Goal: Register for event/course

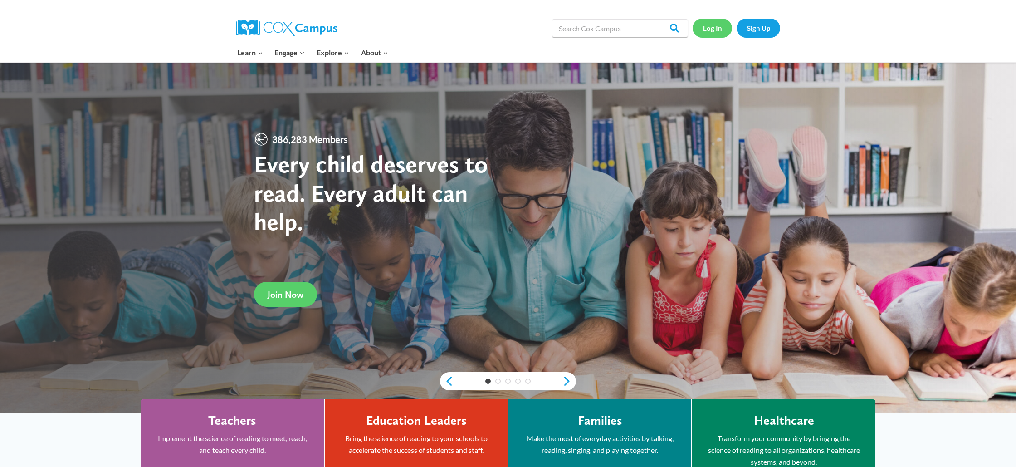
click at [718, 29] on link "Log In" at bounding box center [712, 28] width 39 height 19
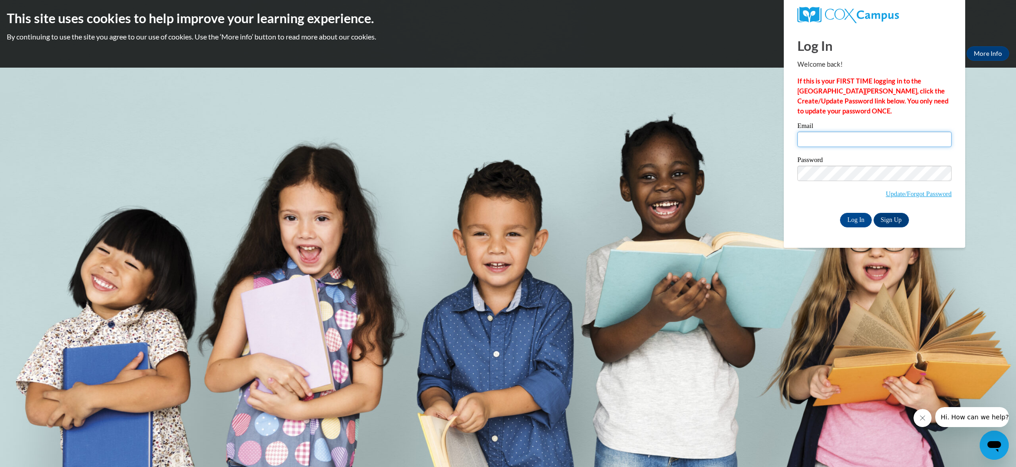
click at [859, 141] on input "Email" at bounding box center [874, 139] width 154 height 15
type input "[PERSON_NAME][EMAIL_ADDRESS][PERSON_NAME][DOMAIN_NAME]"
click at [840, 213] on input "Log In" at bounding box center [856, 220] width 32 height 15
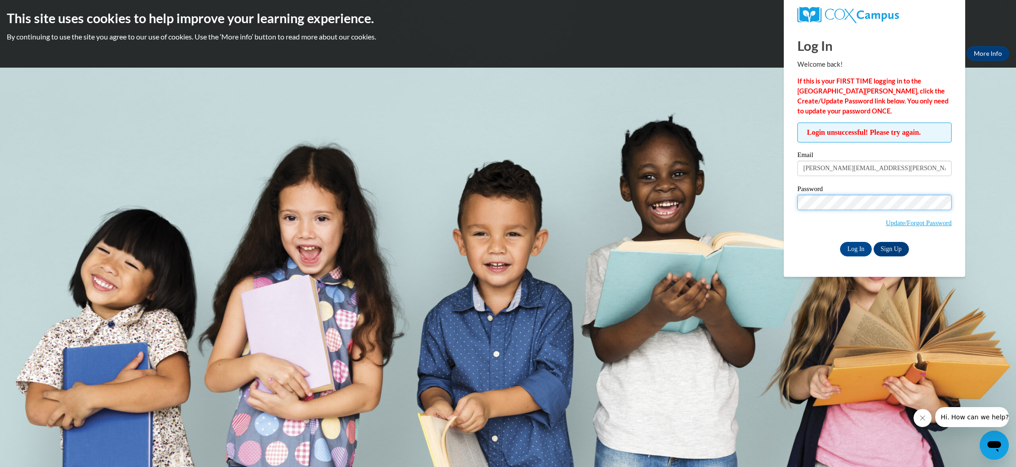
click at [840, 242] on input "Log In" at bounding box center [856, 249] width 32 height 15
click at [935, 224] on link "Update/Forgot Password" at bounding box center [919, 222] width 66 height 7
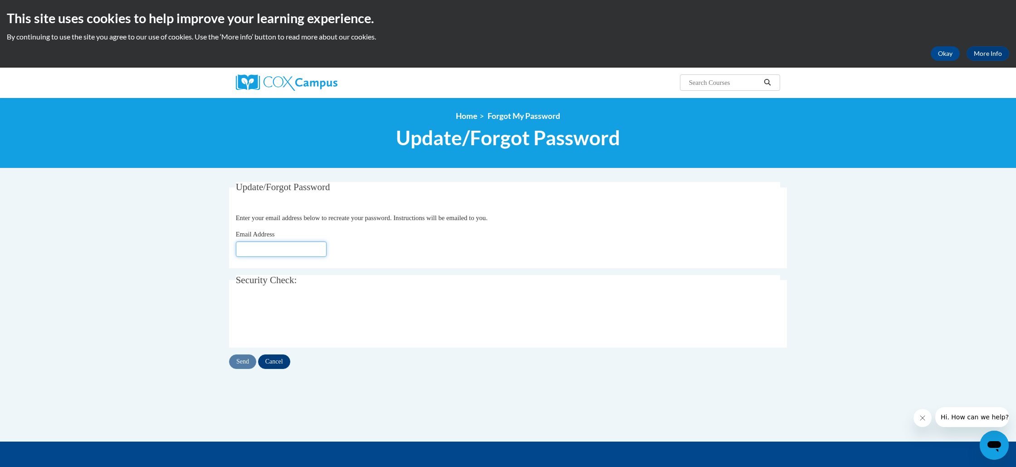
click at [261, 248] on input "Email Address" at bounding box center [281, 248] width 91 height 15
type input "ana.hortman@gcssk12.net"
click at [246, 361] on input "Send" at bounding box center [242, 361] width 27 height 15
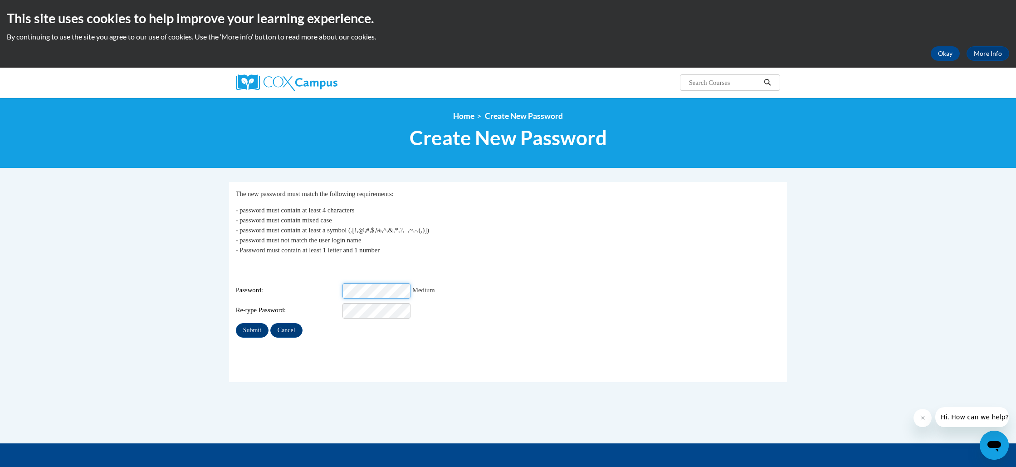
click at [245, 275] on div "Login: ana.hortman@gcssk12.net Password: Medium Re-type Password:" at bounding box center [508, 290] width 545 height 57
click at [249, 327] on input "Submit" at bounding box center [252, 330] width 33 height 15
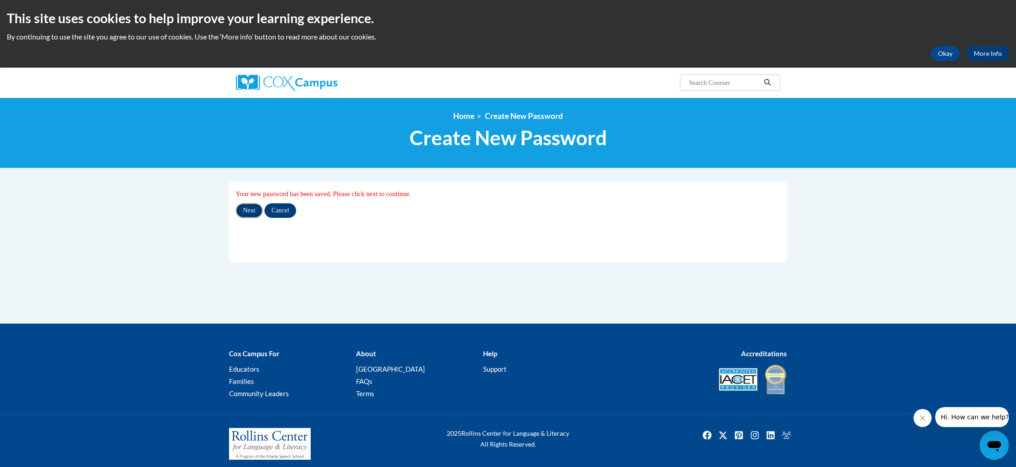
click at [252, 213] on input "Next" at bounding box center [249, 210] width 27 height 15
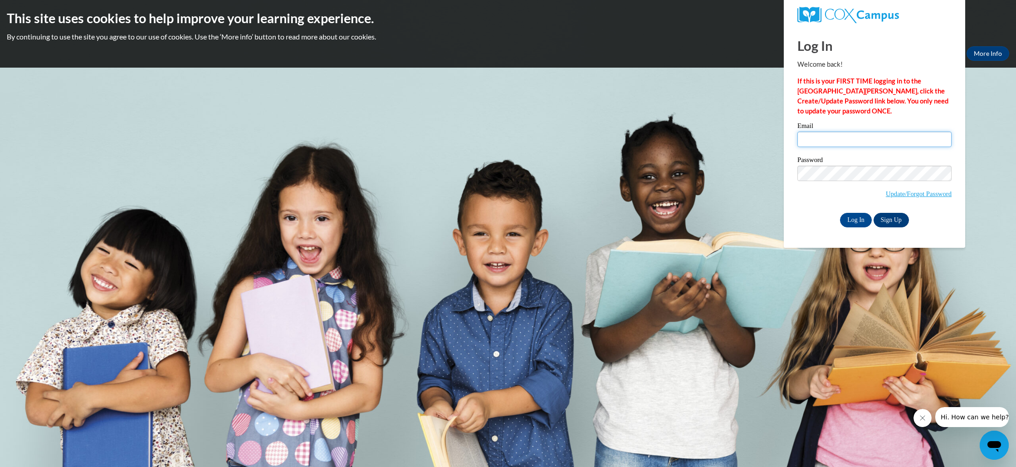
type input "ana.hortman@gcssk12.net"
click at [889, 223] on link "Sign Up" at bounding box center [891, 220] width 35 height 15
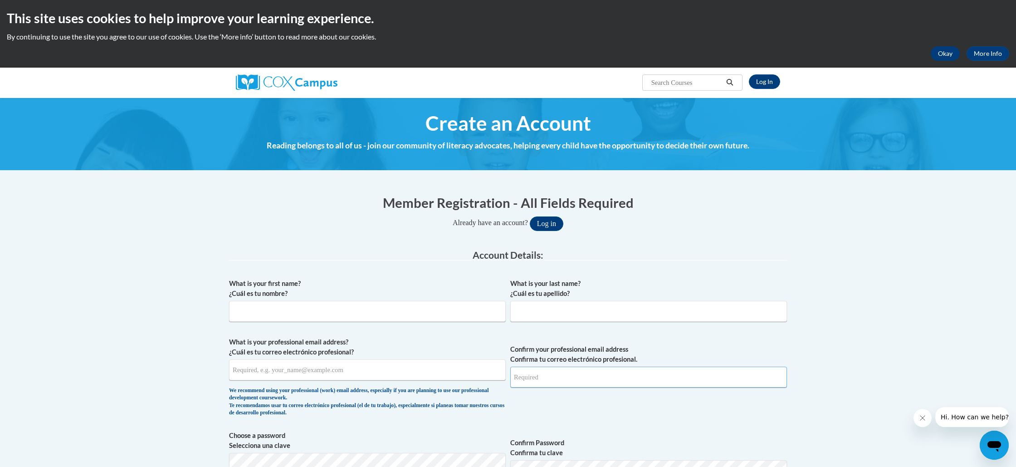
type input "[PERSON_NAME][EMAIL_ADDRESS][PERSON_NAME][DOMAIN_NAME]"
click at [954, 54] on button "Okay" at bounding box center [945, 53] width 29 height 15
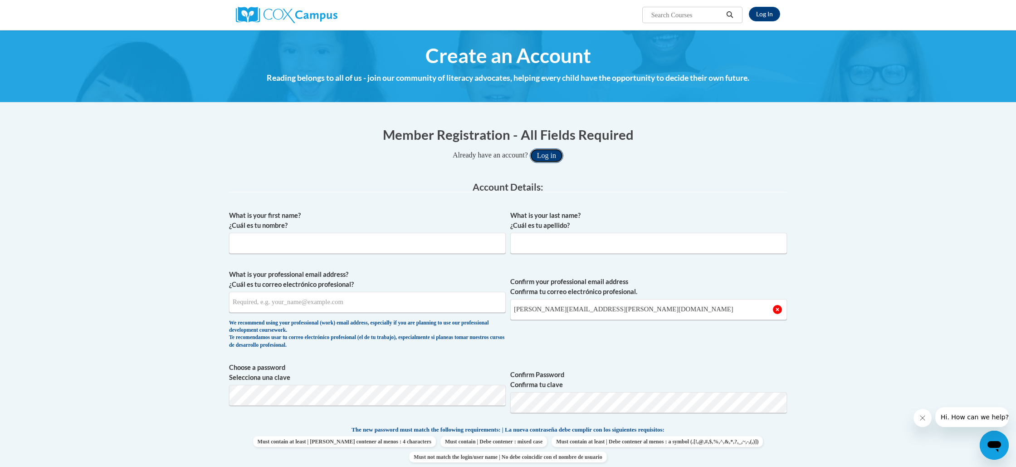
click at [557, 159] on button "Log in" at bounding box center [547, 155] width 34 height 15
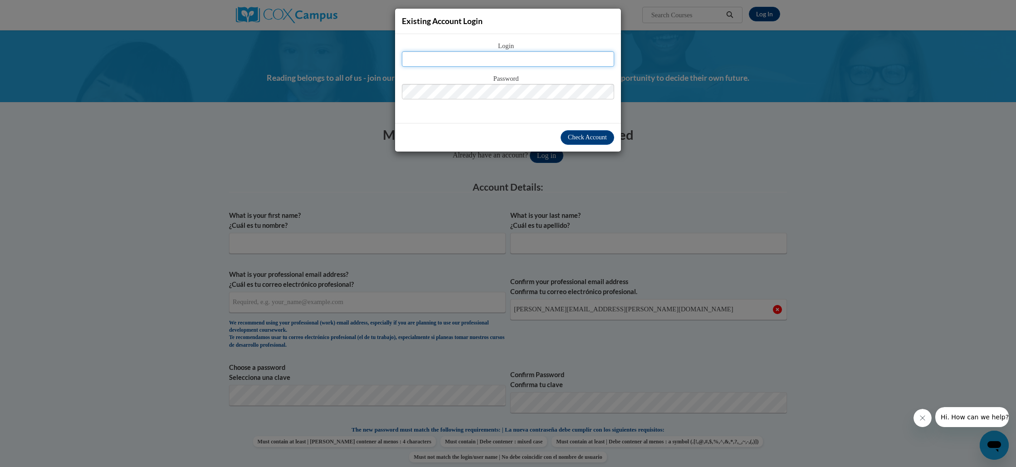
click at [528, 58] on input "text" at bounding box center [508, 58] width 212 height 15
type input "ana.hortman@gcssk12.net"
click at [605, 140] on span "Check Account" at bounding box center [587, 137] width 39 height 7
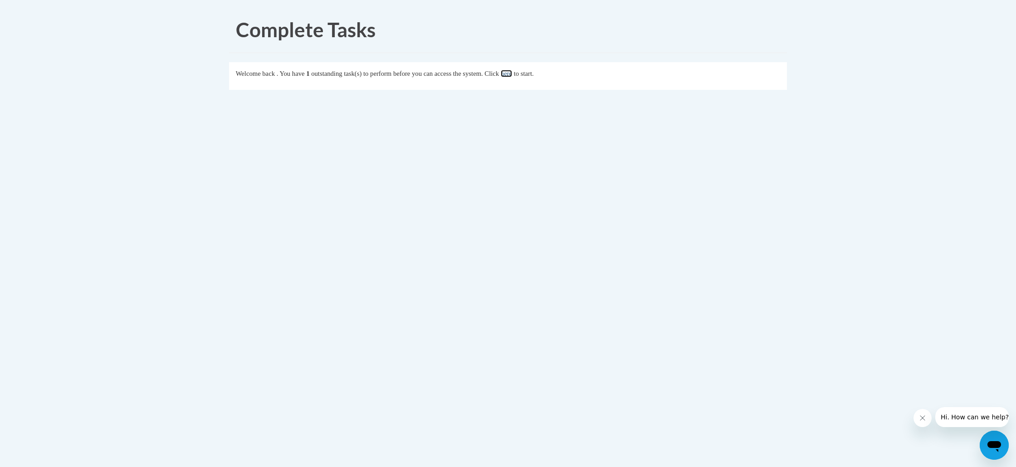
click at [512, 73] on link "here" at bounding box center [506, 73] width 11 height 7
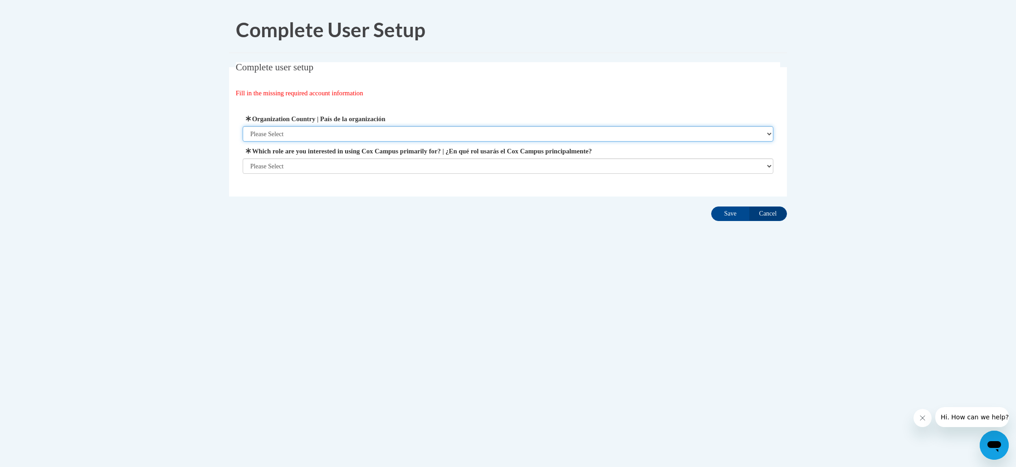
click at [310, 134] on select "Please Select [GEOGRAPHIC_DATA] | [GEOGRAPHIC_DATA] Outside of [GEOGRAPHIC_DATA…" at bounding box center [508, 133] width 531 height 15
select select "ad49bcad-a171-4b2e-b99c-48b446064914"
click at [243, 126] on select "Please Select [GEOGRAPHIC_DATA] | [GEOGRAPHIC_DATA] Outside of [GEOGRAPHIC_DATA…" at bounding box center [508, 133] width 531 height 15
click at [331, 169] on select "Please Select College/University | Colegio/Universidad Community/Nonprofit Part…" at bounding box center [508, 165] width 531 height 15
select select "fbf2d438-af2f-41f8-98f1-81c410e29de3"
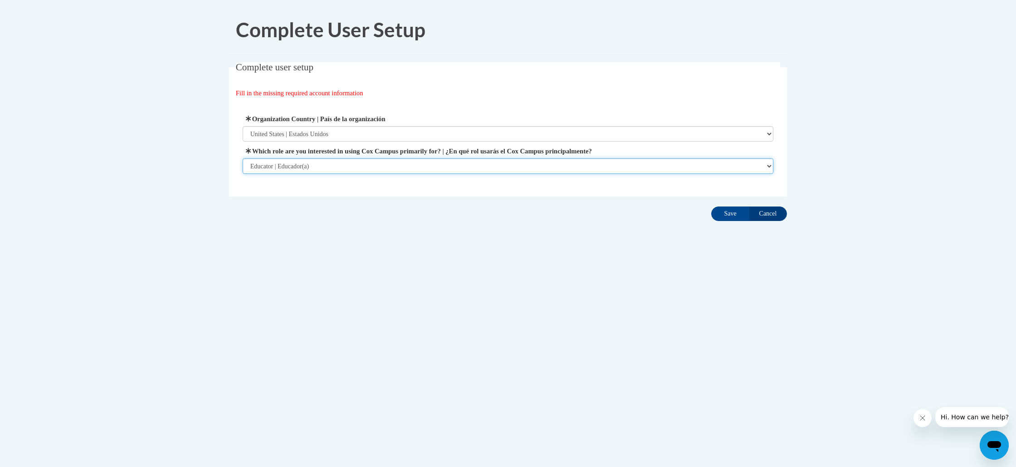
click at [243, 174] on select "Please Select College/University | Colegio/Universidad Community/Nonprofit Part…" at bounding box center [508, 165] width 531 height 15
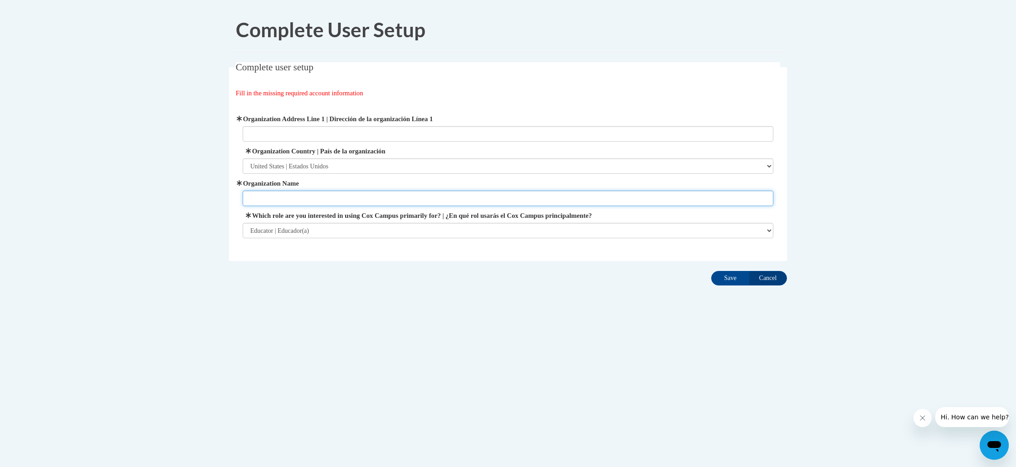
click at [342, 197] on input "Organization Name" at bounding box center [508, 197] width 531 height 15
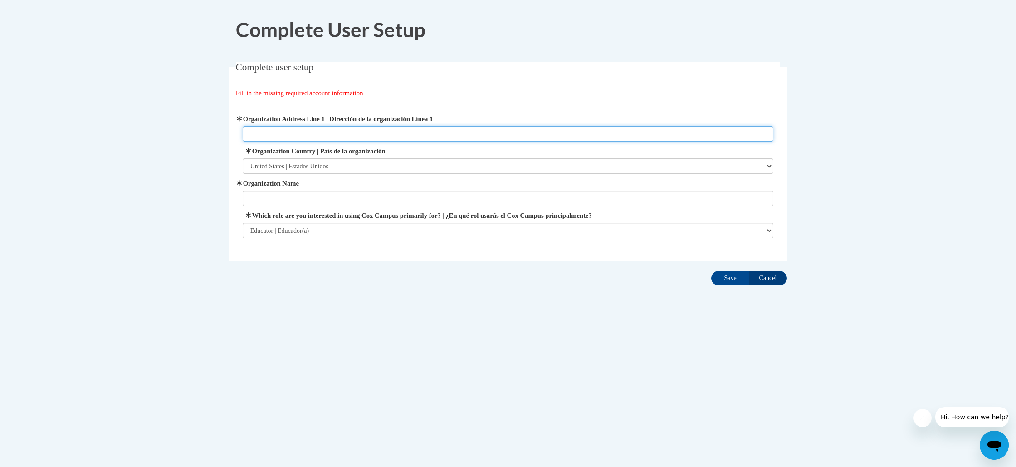
click at [346, 133] on input "Organization Address Line 1 | Dirección de la organización Línea 1" at bounding box center [508, 133] width 531 height 15
click at [214, 148] on body "Complete User Setup Complete user setup Fill in the missing required account in…" at bounding box center [508, 233] width 1016 height 467
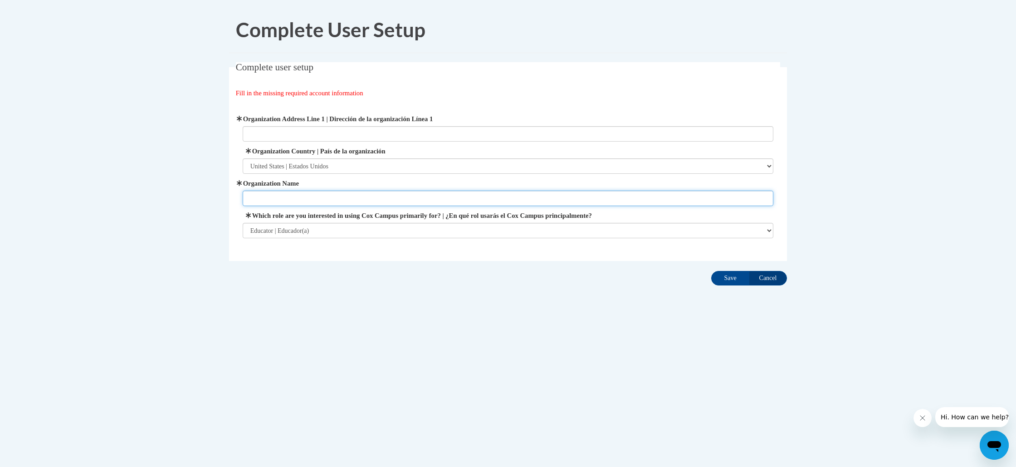
click at [268, 197] on input "Organization Name" at bounding box center [508, 197] width 531 height 15
type input "Mundy Mill Arts Academy"
click at [283, 125] on span "Organization Address Line 1 | Dirección de la organización Línea 1" at bounding box center [508, 128] width 531 height 28
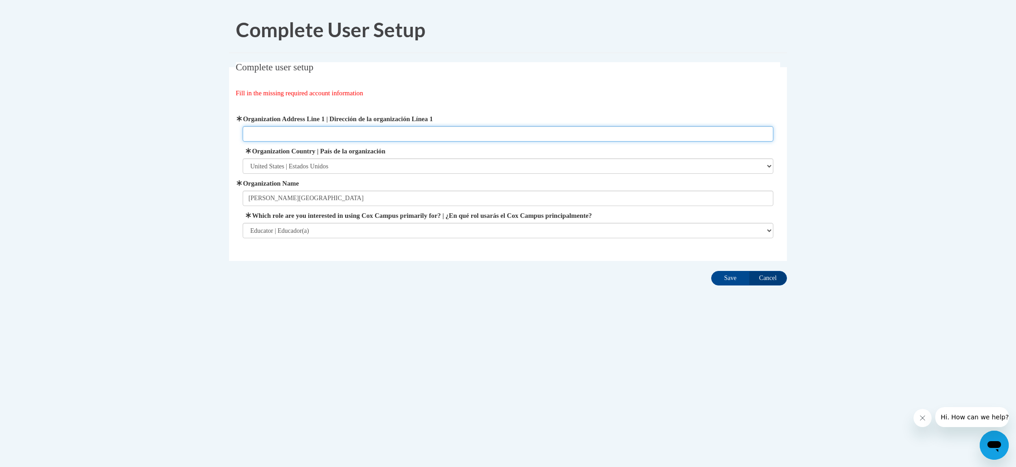
click at [291, 134] on input "Organization Address Line 1 | Dirección de la organización Línea 1" at bounding box center [508, 133] width 531 height 15
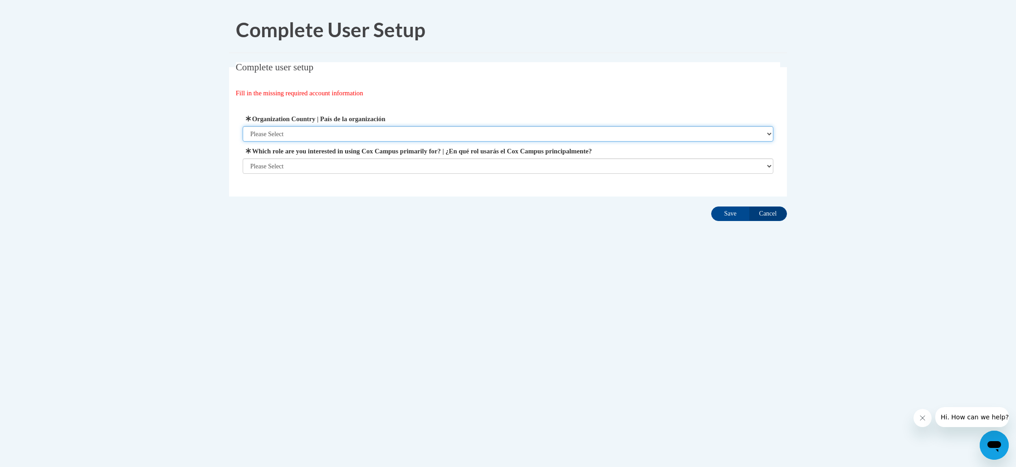
click at [327, 136] on select "Please Select United States | Estados Unidos Outside of the United States | Fue…" at bounding box center [508, 133] width 531 height 15
select select "ad49bcad-a171-4b2e-b99c-48b446064914"
click at [243, 126] on select "Please Select United States | Estados Unidos Outside of the United States | Fue…" at bounding box center [508, 133] width 531 height 15
click at [321, 166] on select "Please Select College/University | Colegio/Universidad Community/Nonprofit Part…" at bounding box center [508, 165] width 531 height 15
select select "fbf2d438-af2f-41f8-98f1-81c410e29de3"
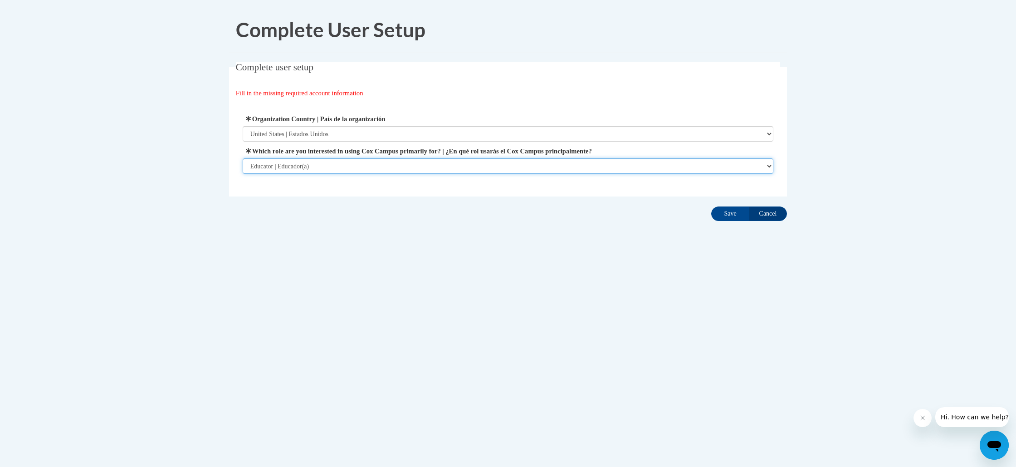
click at [243, 174] on select "Please Select College/University | Colegio/Universidad Community/Nonprofit Part…" at bounding box center [508, 165] width 531 height 15
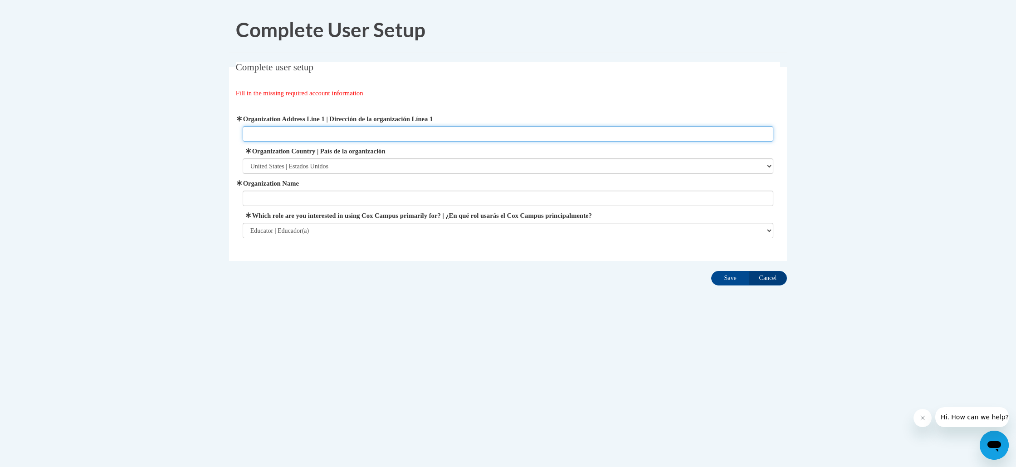
click at [275, 128] on input "Organization Address Line 1 | Dirección de la organización Línea 1" at bounding box center [508, 133] width 531 height 15
type input "4260 Millside Parkway, Gainesville, GA 30504"
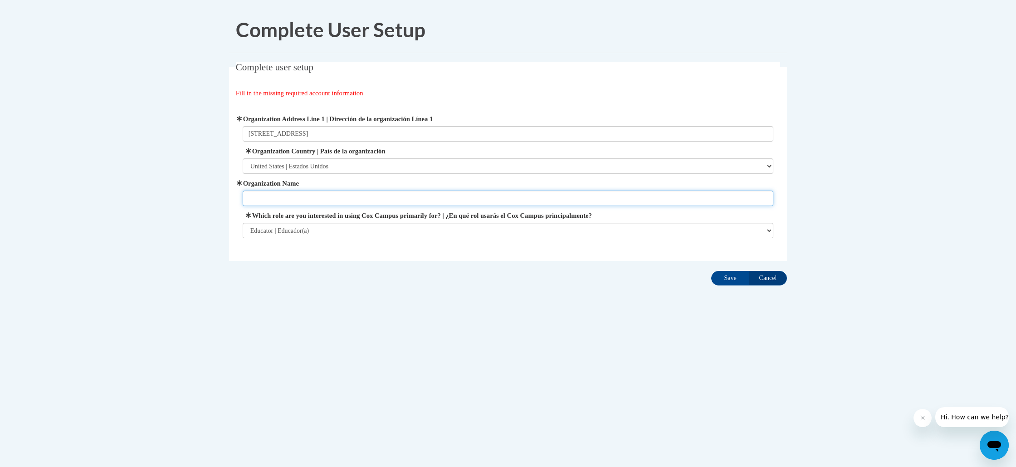
click at [443, 200] on input "Organization Name" at bounding box center [508, 197] width 531 height 15
type input "Mundy Mill Arts Academy"
click at [734, 284] on input "Save" at bounding box center [730, 278] width 38 height 15
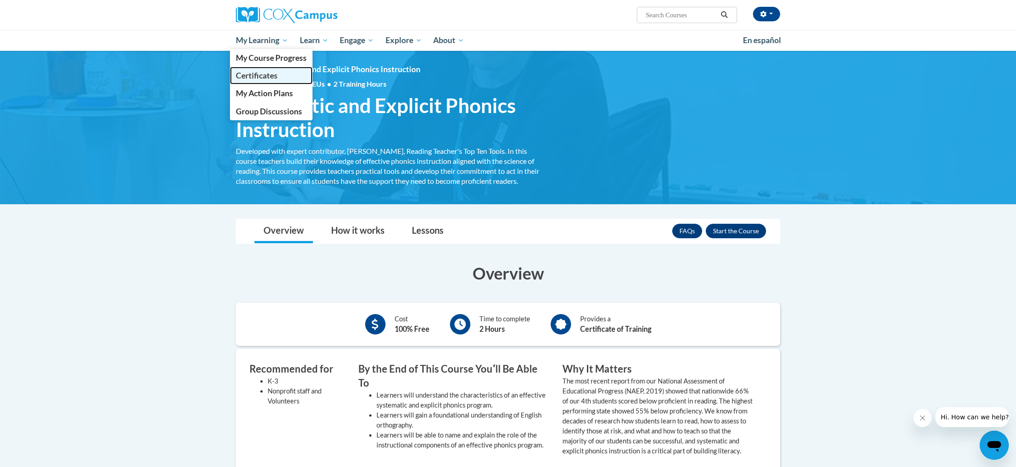
click at [260, 74] on span "Certificates" at bounding box center [257, 76] width 42 height 10
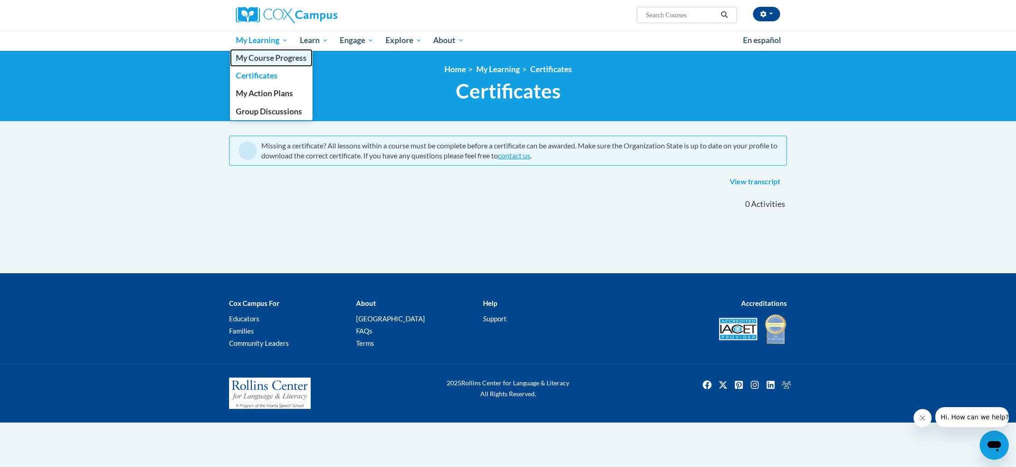
click at [282, 56] on span "My Course Progress" at bounding box center [271, 58] width 71 height 10
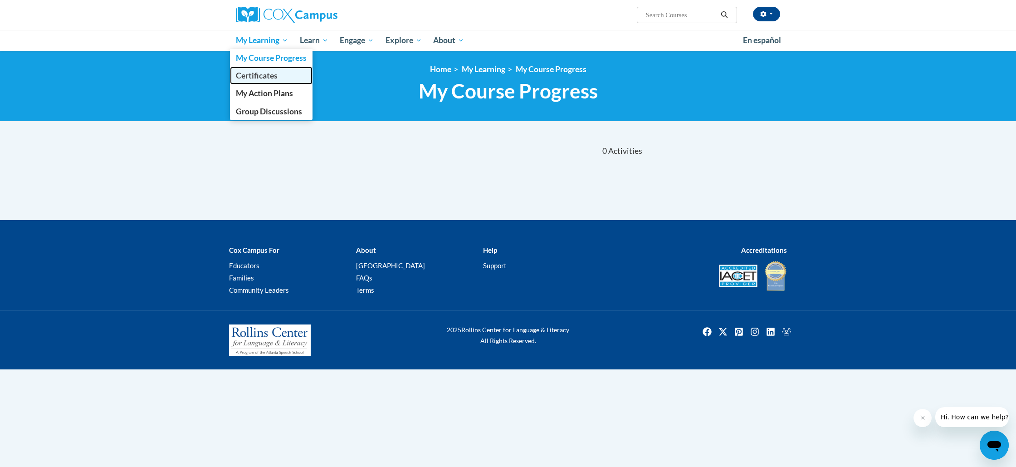
click at [257, 81] on link "Certificates" at bounding box center [271, 76] width 83 height 18
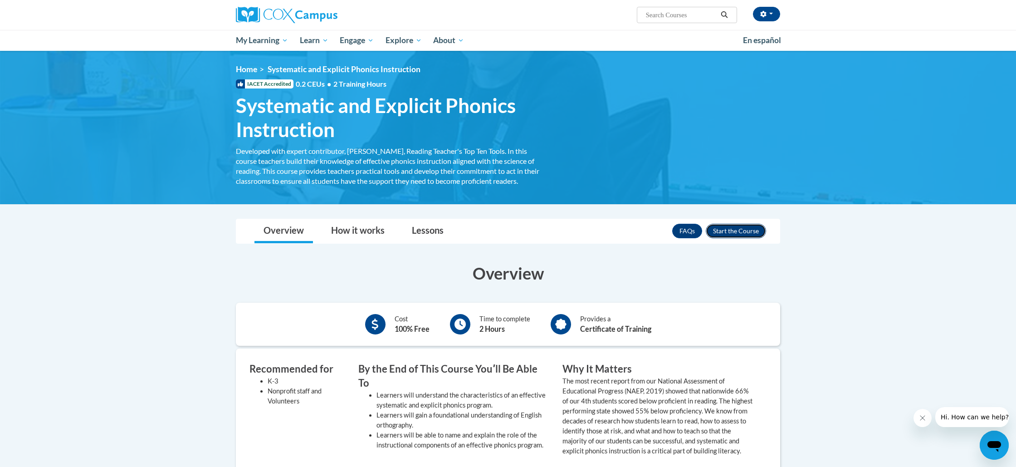
click at [742, 228] on button "Enroll" at bounding box center [736, 231] width 60 height 15
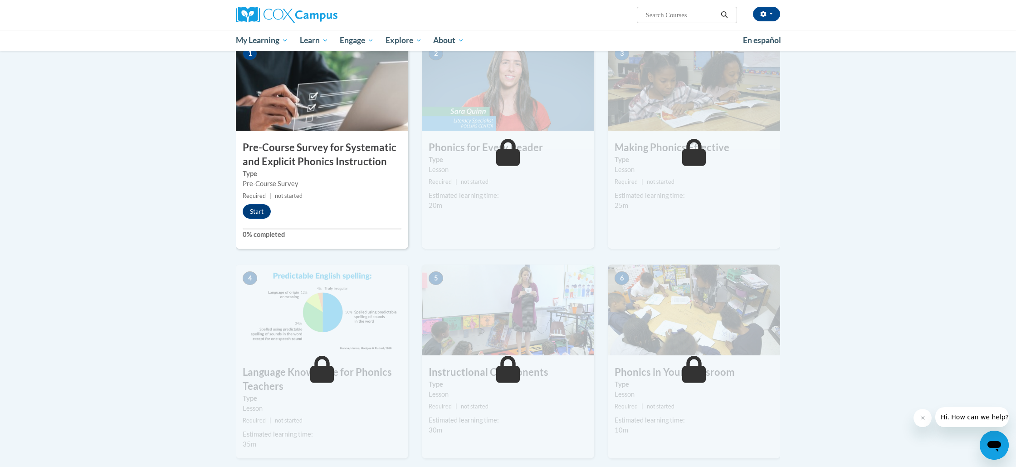
scroll to position [198, 0]
click at [256, 210] on button "Start" at bounding box center [257, 210] width 28 height 15
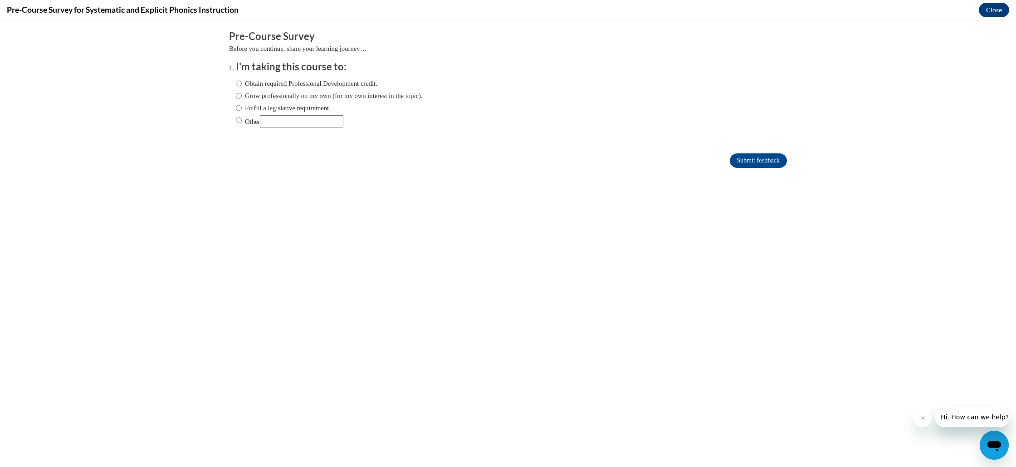
scroll to position [0, 0]
click at [280, 81] on label "Obtain required Professional Development credit." at bounding box center [307, 83] width 142 height 10
click at [242, 81] on input "Obtain required Professional Development credit." at bounding box center [239, 83] width 6 height 10
radio input "true"
click at [767, 160] on input "Submit feedback" at bounding box center [758, 160] width 57 height 15
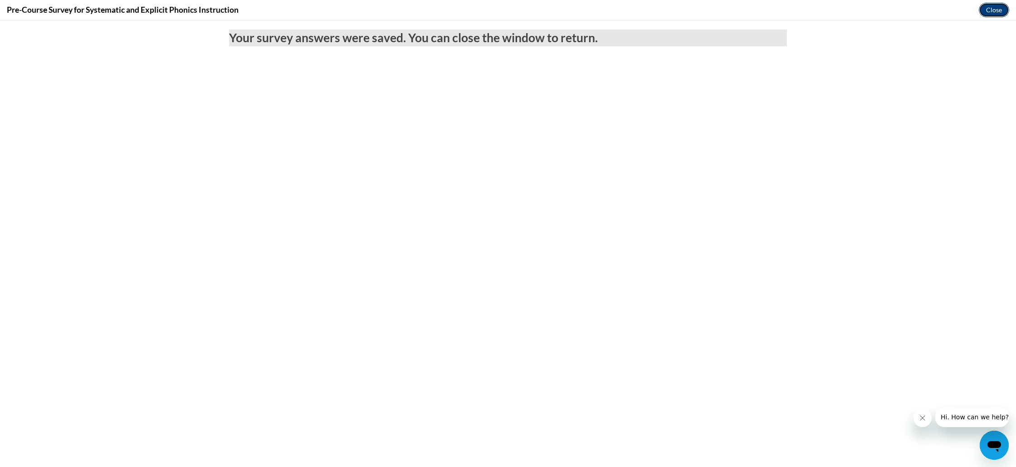
click at [997, 12] on button "Close" at bounding box center [994, 10] width 30 height 15
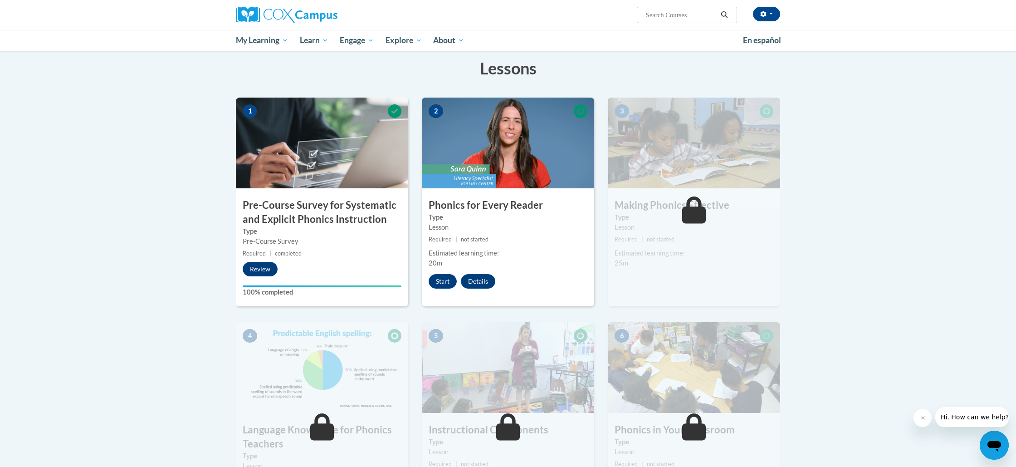
scroll to position [132, 0]
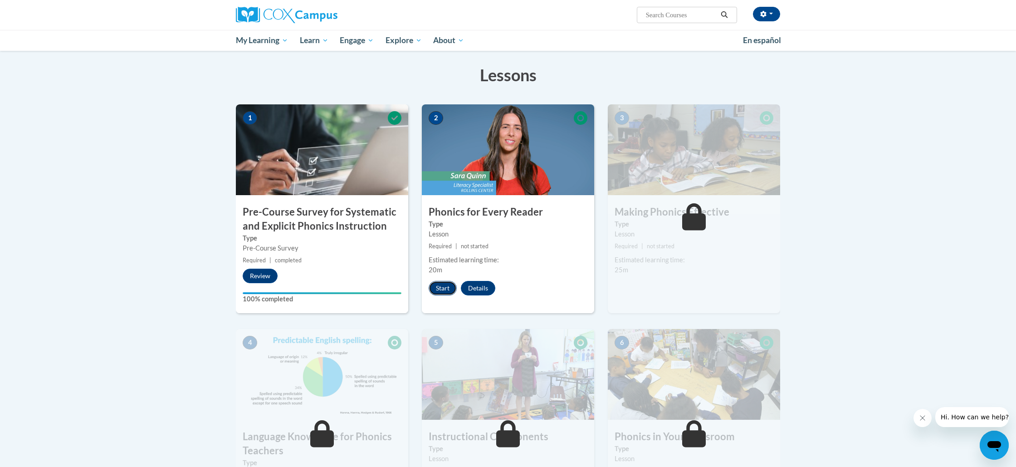
click at [446, 291] on button "Start" at bounding box center [443, 288] width 28 height 15
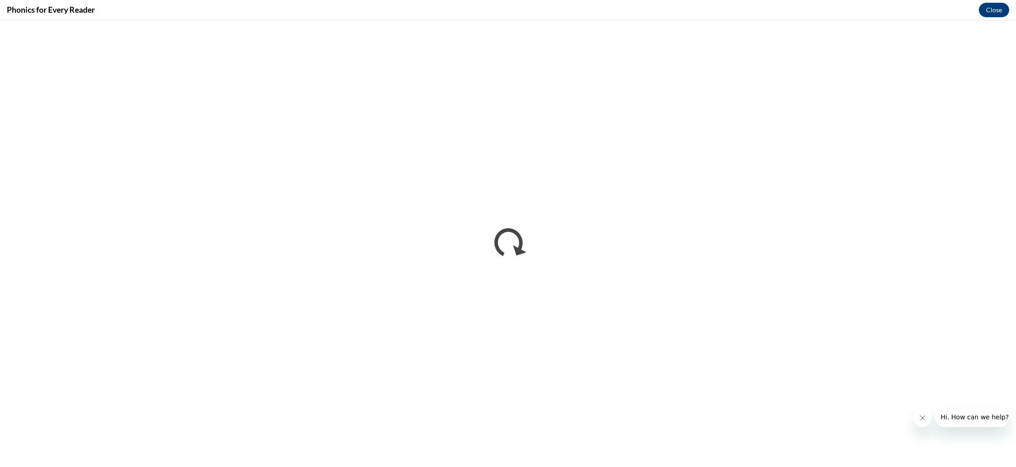
scroll to position [0, 0]
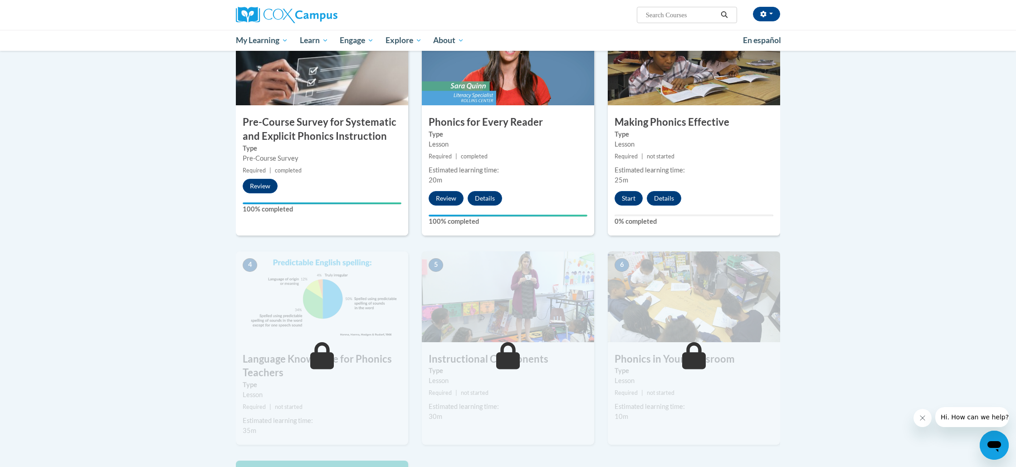
scroll to position [222, 0]
click at [631, 191] on button "Start" at bounding box center [629, 198] width 28 height 15
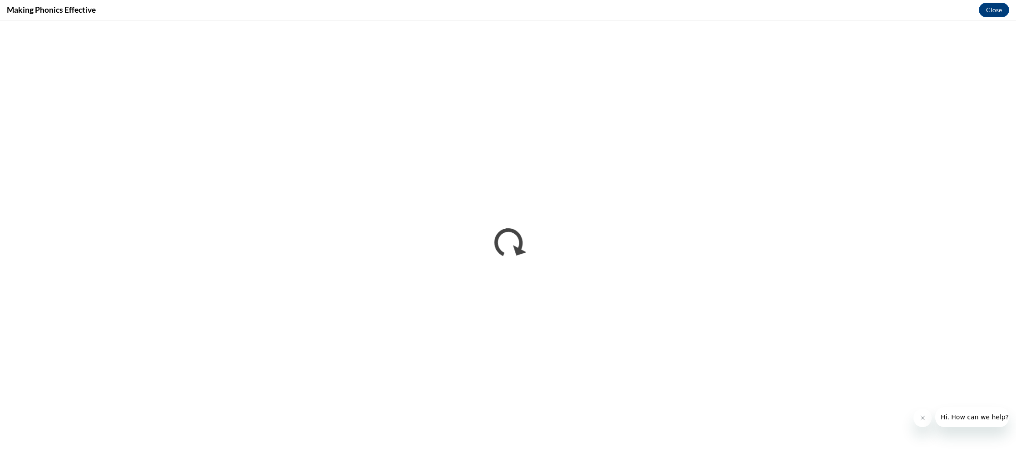
scroll to position [0, 0]
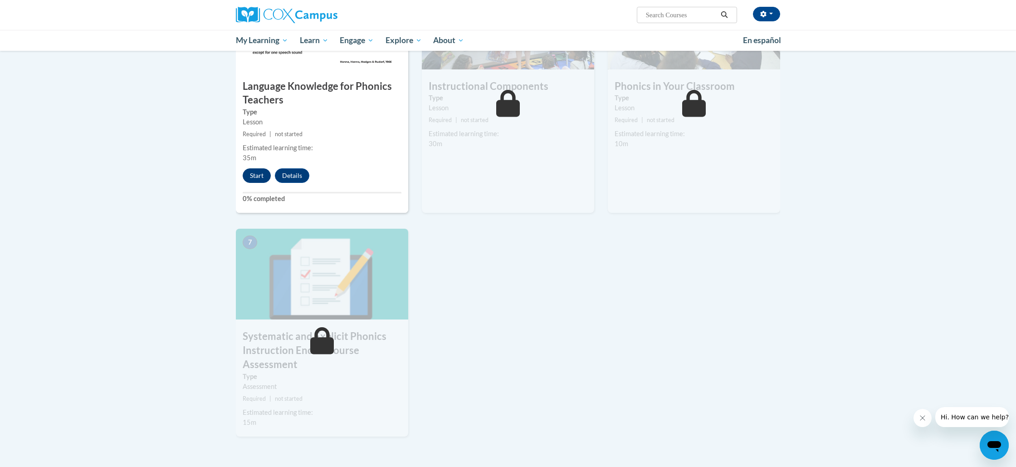
scroll to position [495, 0]
click at [273, 181] on div "Start Details Feedback" at bounding box center [278, 175] width 85 height 15
click at [260, 181] on button "Start" at bounding box center [257, 175] width 28 height 15
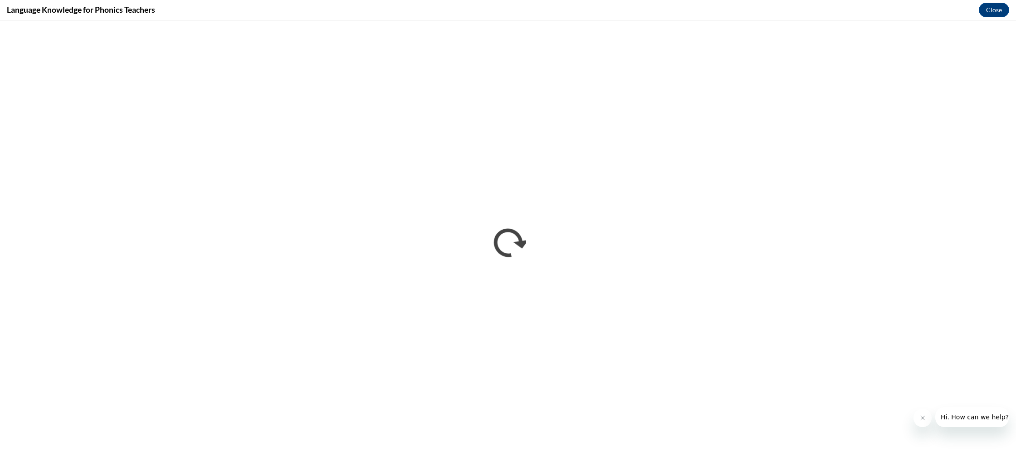
scroll to position [0, 0]
